Goal: Navigation & Orientation: Find specific page/section

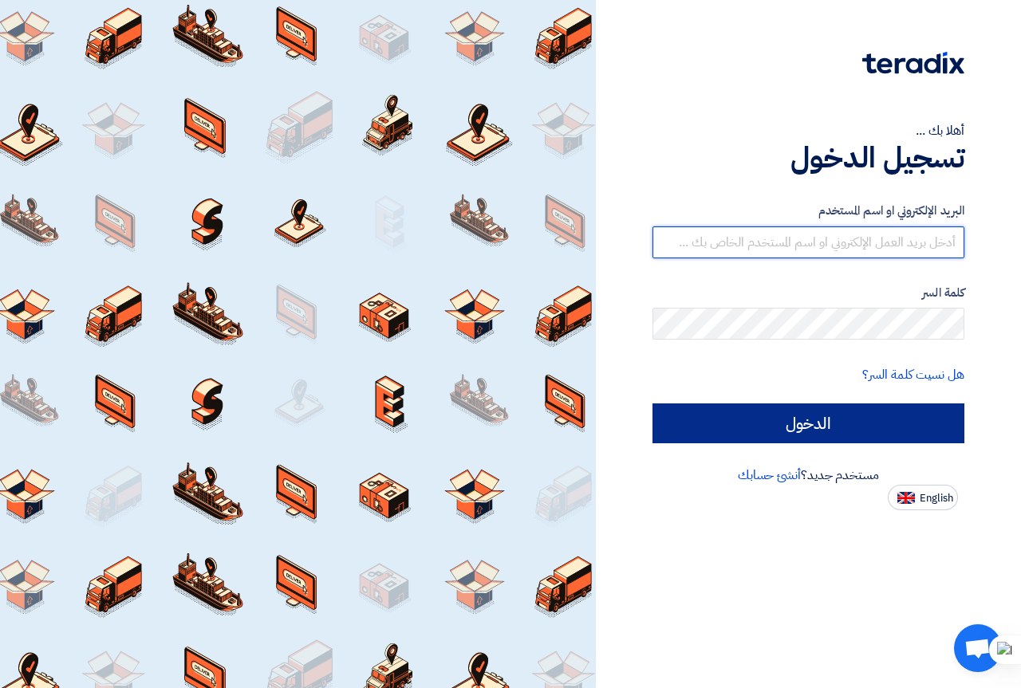
type input "[EMAIL_ADDRESS][DOMAIN_NAME]"
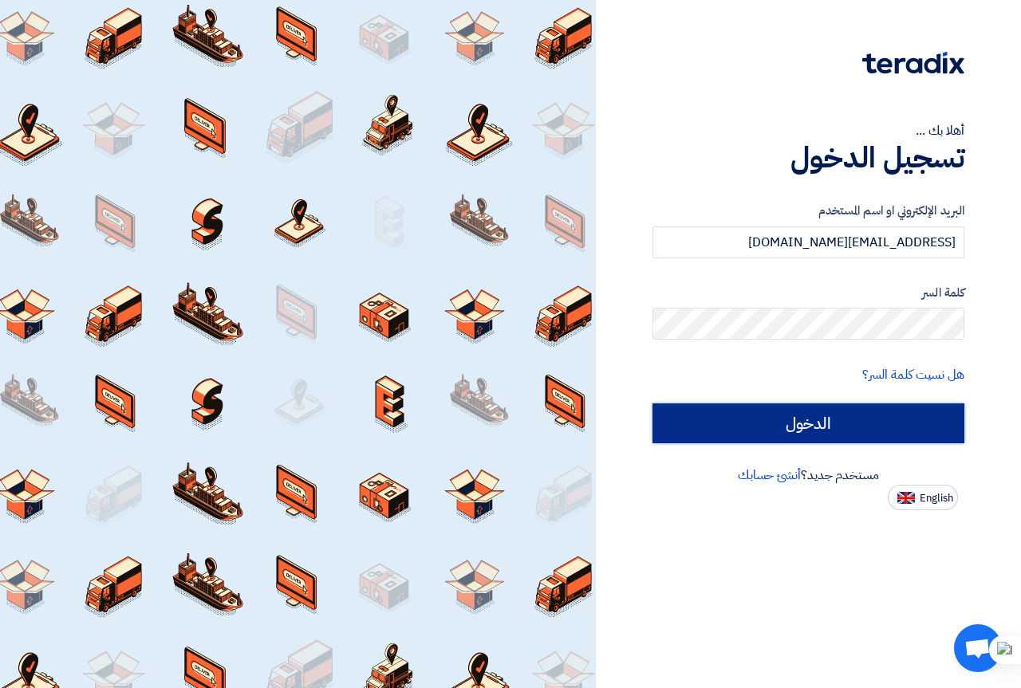
click at [808, 425] on input "الدخول" at bounding box center [808, 424] width 312 height 40
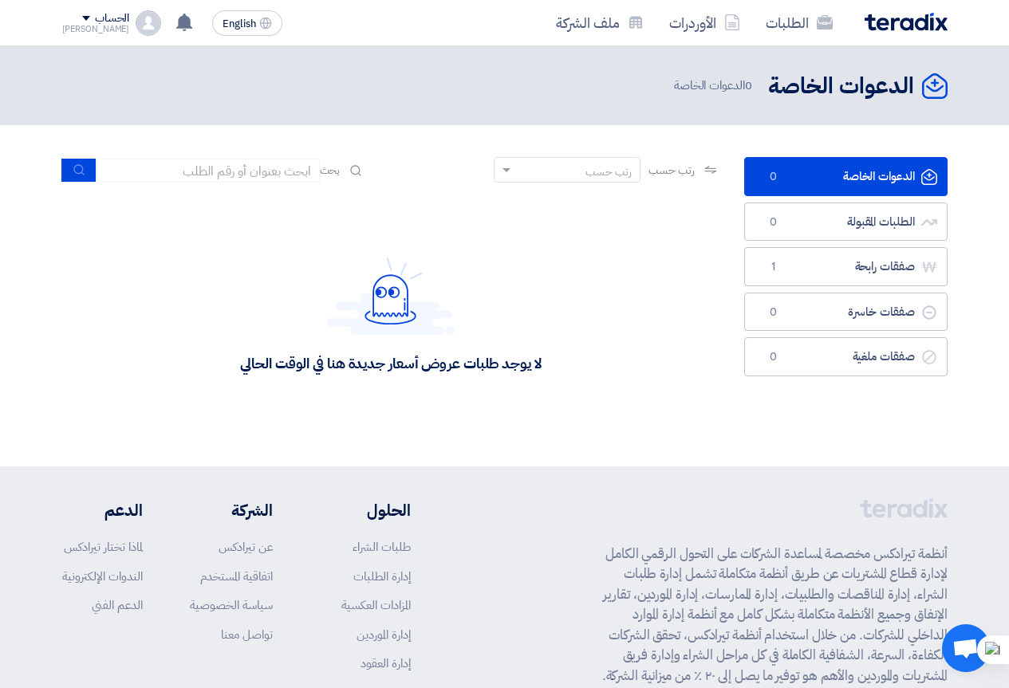
click at [501, 174] on span at bounding box center [504, 170] width 20 height 17
click at [290, 195] on div "رتب حسب رتب حسب أحدث الطلبات المقبولة الموعد النهائي للطلب تاريخ عمل الطلب إسم …" at bounding box center [391, 176] width 658 height 38
click at [394, 543] on link "طلبات الشراء" at bounding box center [382, 547] width 58 height 18
click at [794, 22] on link "الطلبات" at bounding box center [799, 22] width 93 height 37
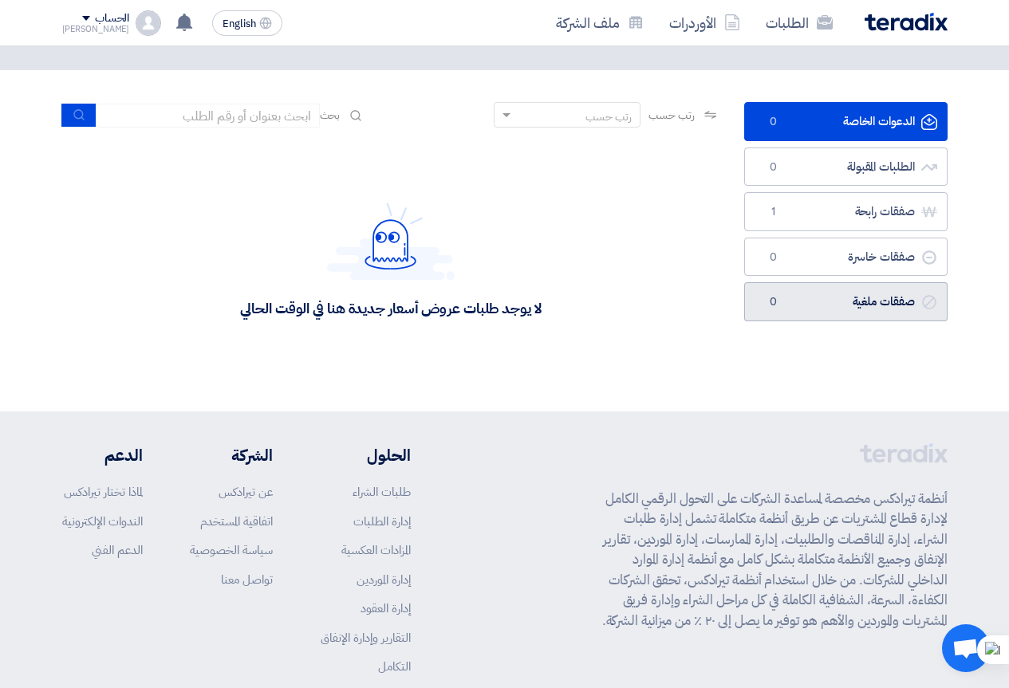
scroll to position [80, 0]
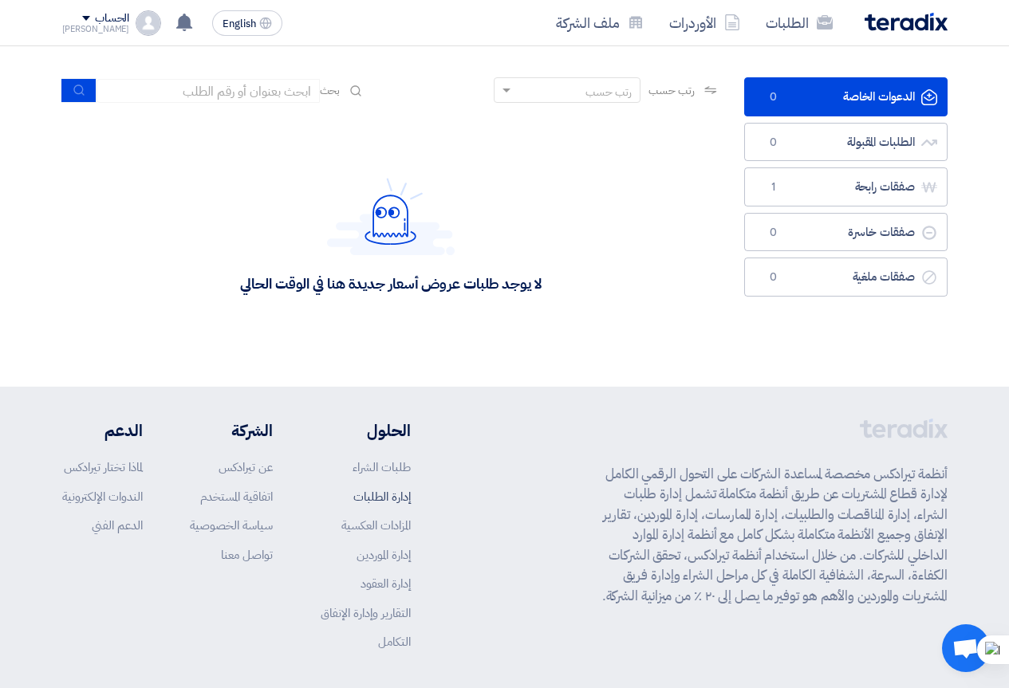
click at [396, 496] on link "إدارة الطلبات" at bounding box center [381, 497] width 57 height 18
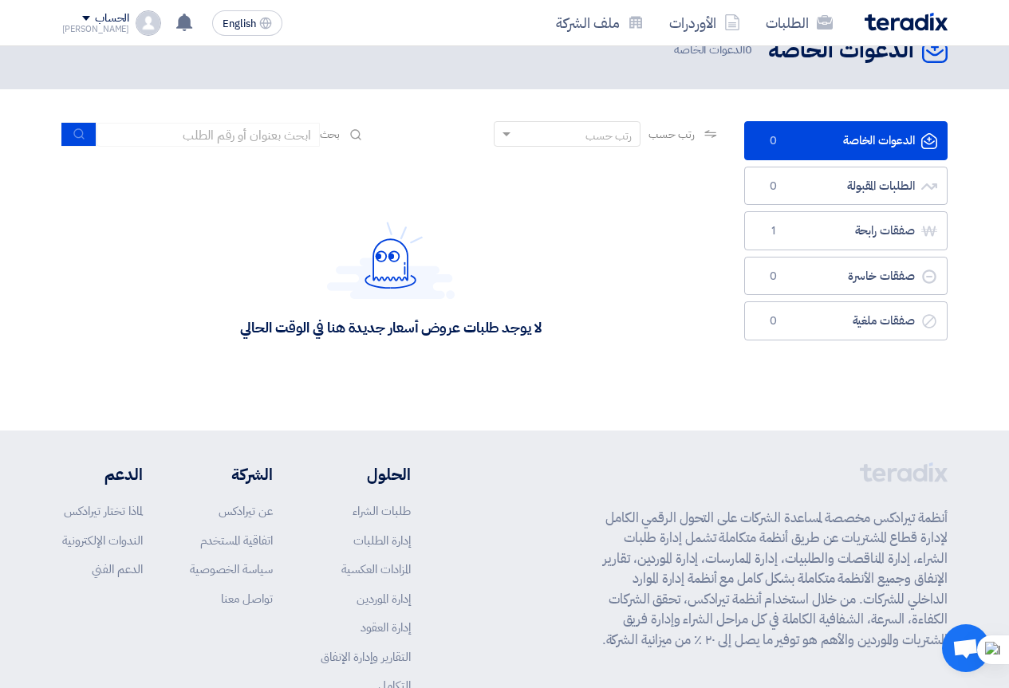
scroll to position [0, 0]
